Goal: Information Seeking & Learning: Learn about a topic

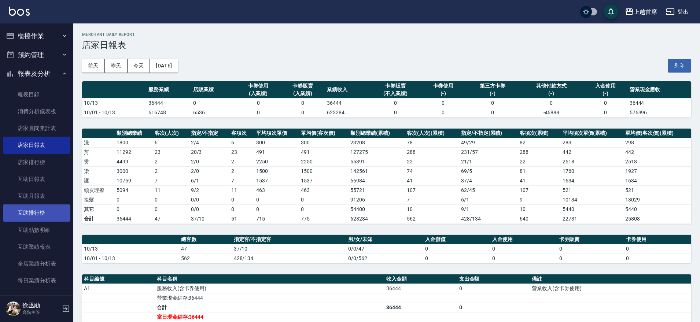
scroll to position [134, 0]
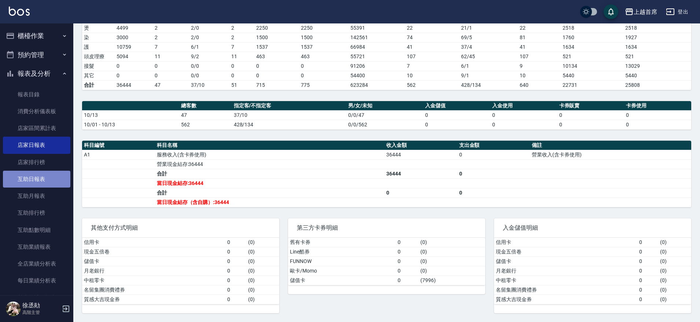
click at [44, 178] on link "互助日報表" at bounding box center [36, 179] width 67 height 17
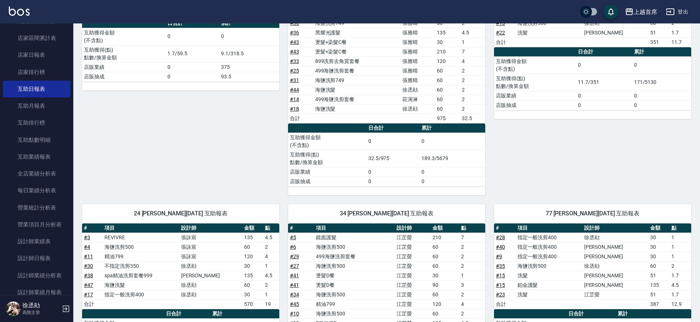
scroll to position [96, 0]
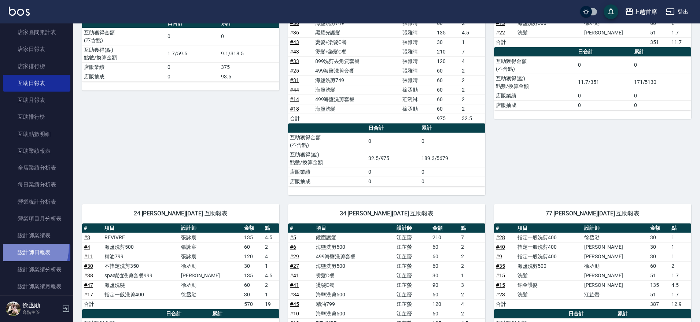
click at [14, 247] on link "設計師日報表" at bounding box center [36, 252] width 67 height 17
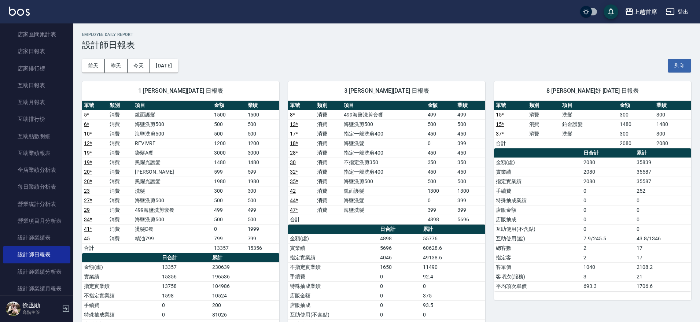
scroll to position [75, 0]
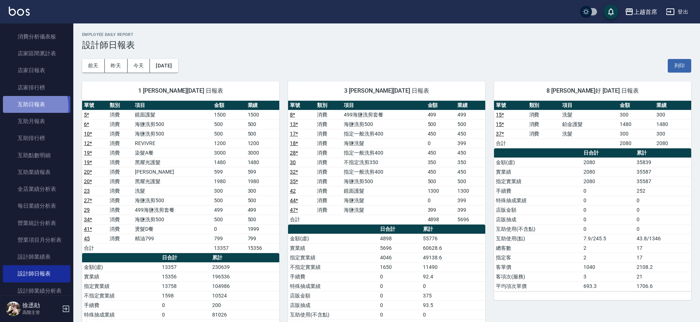
click at [27, 107] on link "互助日報表" at bounding box center [36, 104] width 67 height 17
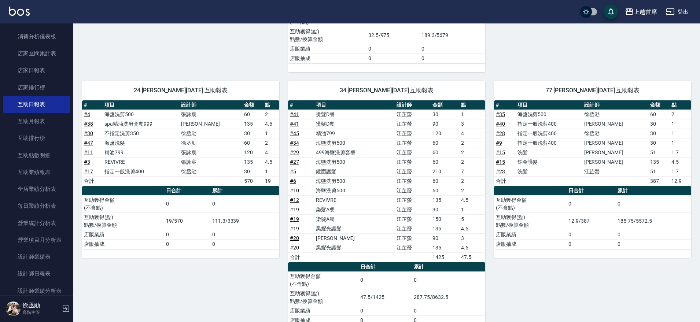
scroll to position [281, 0]
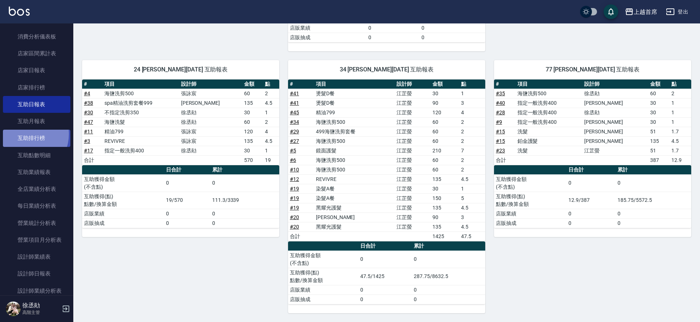
click at [25, 134] on link "互助排行榜" at bounding box center [36, 138] width 67 height 17
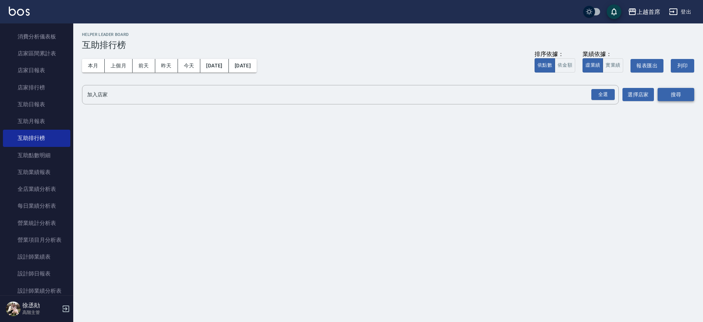
click at [668, 95] on button "搜尋" at bounding box center [676, 95] width 37 height 14
click at [634, 94] on button "選擇店家" at bounding box center [638, 95] width 31 height 14
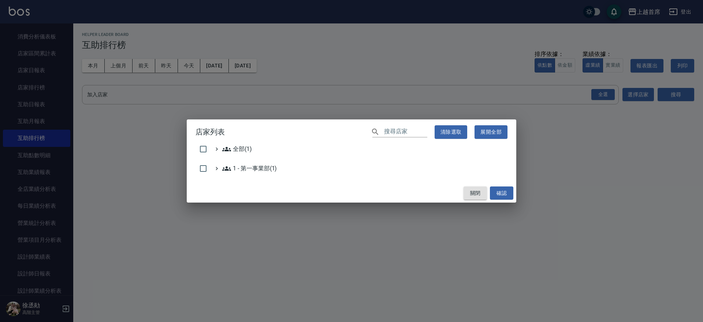
click at [475, 192] on button "關閉" at bounding box center [475, 193] width 23 height 14
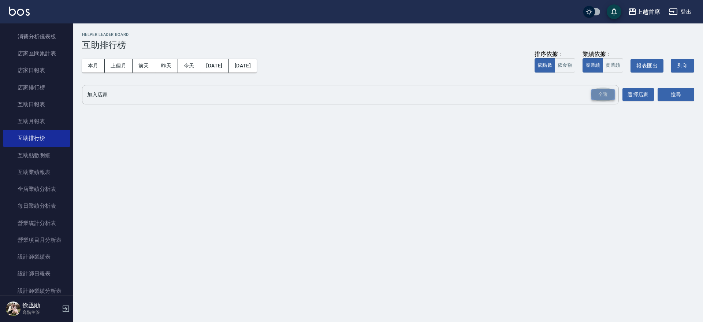
click at [597, 97] on div "全選" at bounding box center [603, 94] width 23 height 11
click at [683, 98] on button "搜尋" at bounding box center [676, 95] width 37 height 14
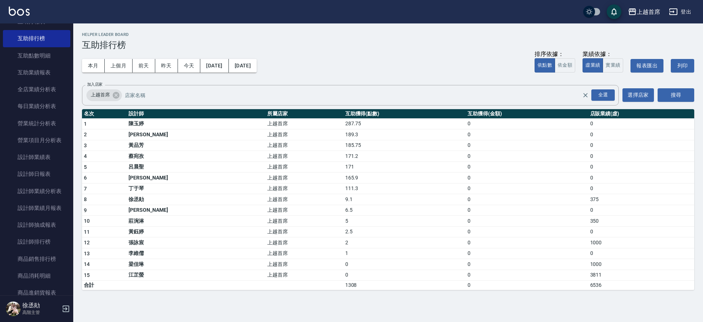
scroll to position [177, 0]
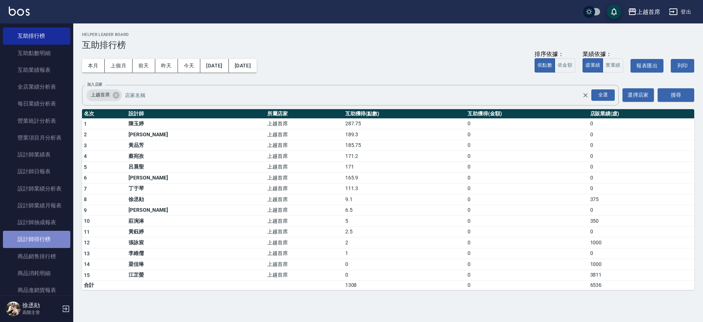
click at [47, 235] on link "設計師排行榜" at bounding box center [36, 239] width 67 height 17
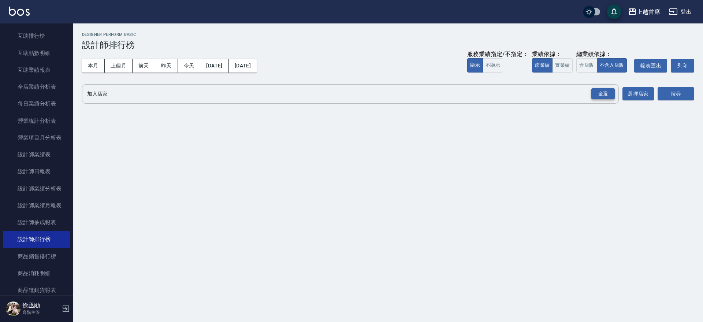
click at [595, 93] on div "全選" at bounding box center [603, 93] width 23 height 11
click at [655, 92] on div "加入店家 上越首席 全選 加入店家 選擇店家 搜尋" at bounding box center [388, 94] width 612 height 21
click at [659, 92] on button "搜尋" at bounding box center [676, 95] width 37 height 14
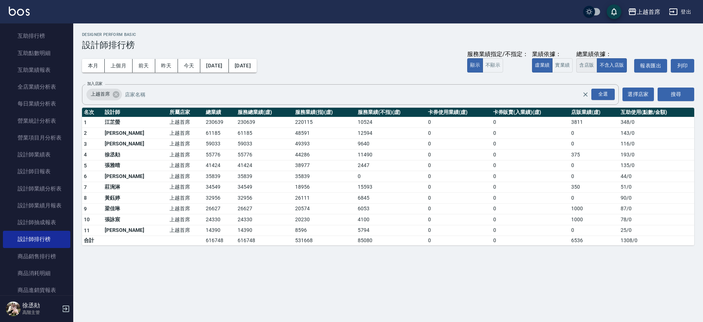
click at [590, 60] on button "含店販" at bounding box center [587, 65] width 21 height 14
click at [564, 66] on button "實業績" at bounding box center [562, 65] width 21 height 14
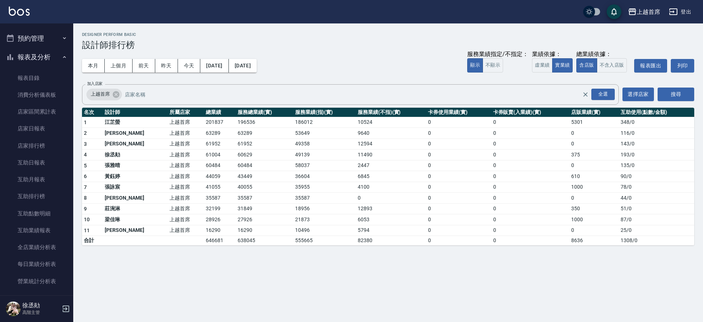
scroll to position [50, 0]
